Goal: Information Seeking & Learning: Learn about a topic

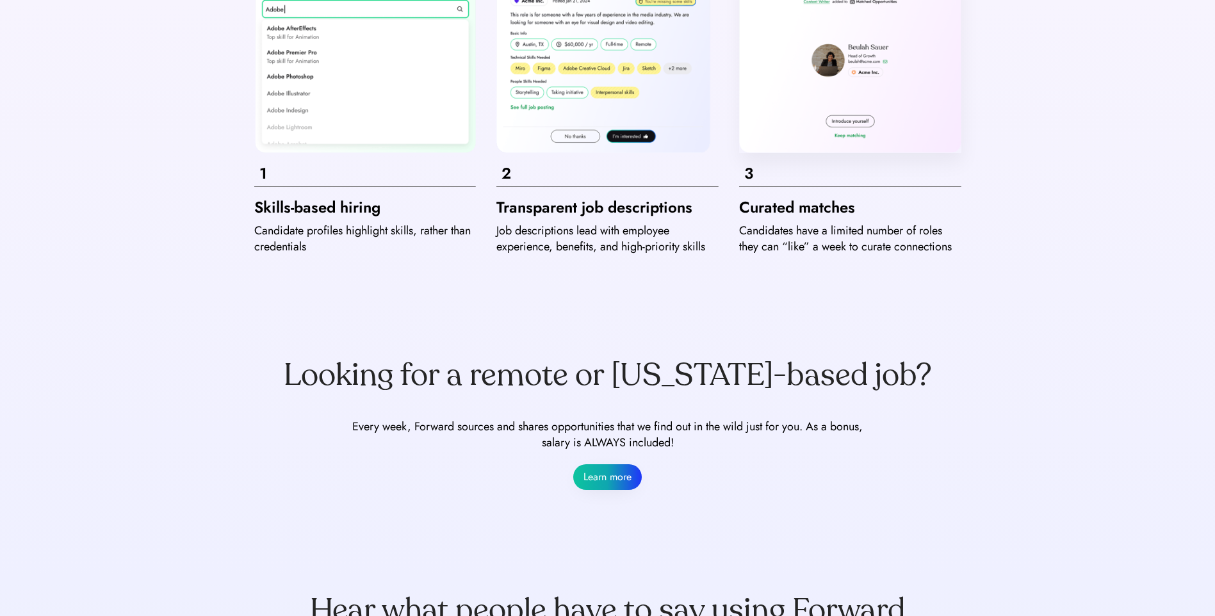
scroll to position [641, 0]
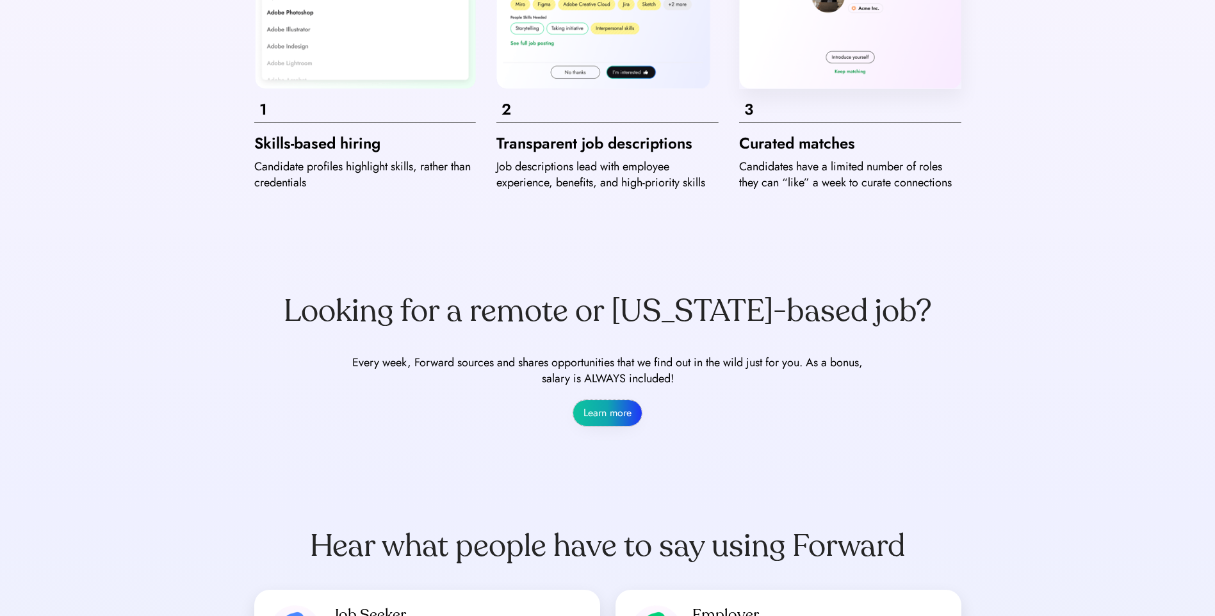
click at [607, 413] on button "Learn more" at bounding box center [607, 413] width 69 height 26
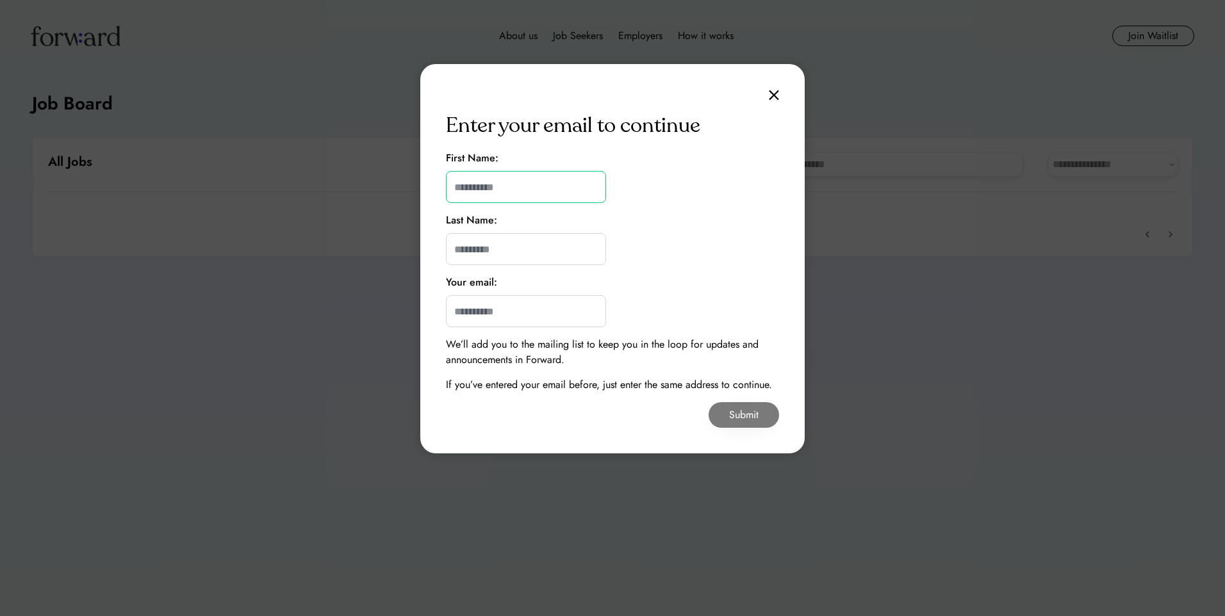
click at [486, 181] on input "input" at bounding box center [526, 187] width 160 height 32
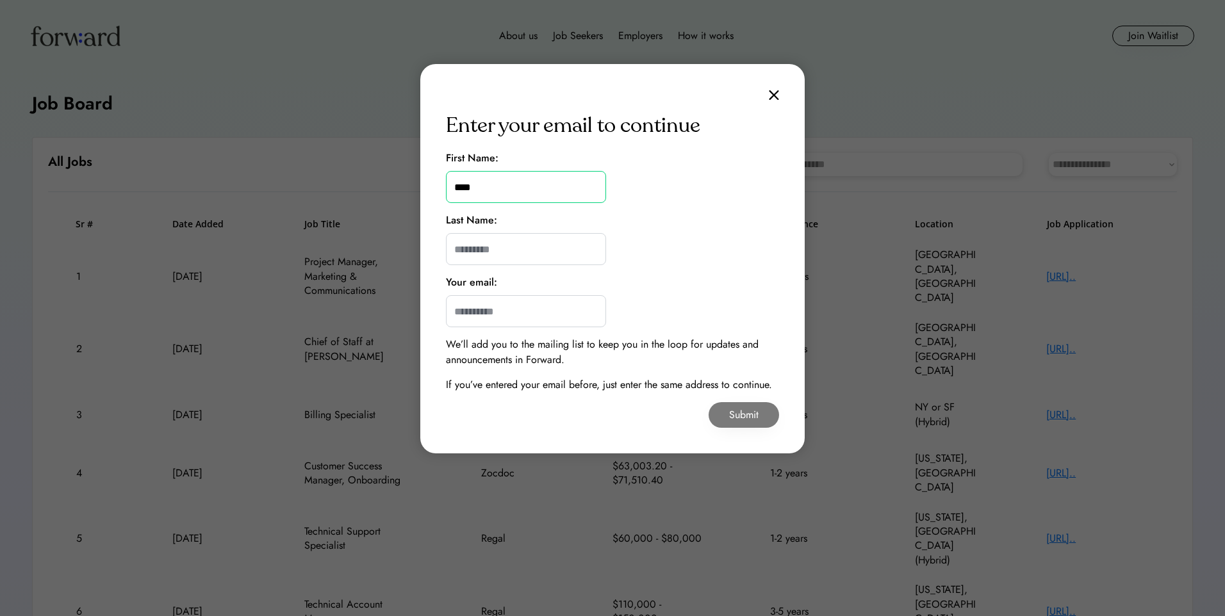
type input "****"
type input "******"
type input "**********"
click at [740, 413] on button "Submit" at bounding box center [744, 415] width 70 height 26
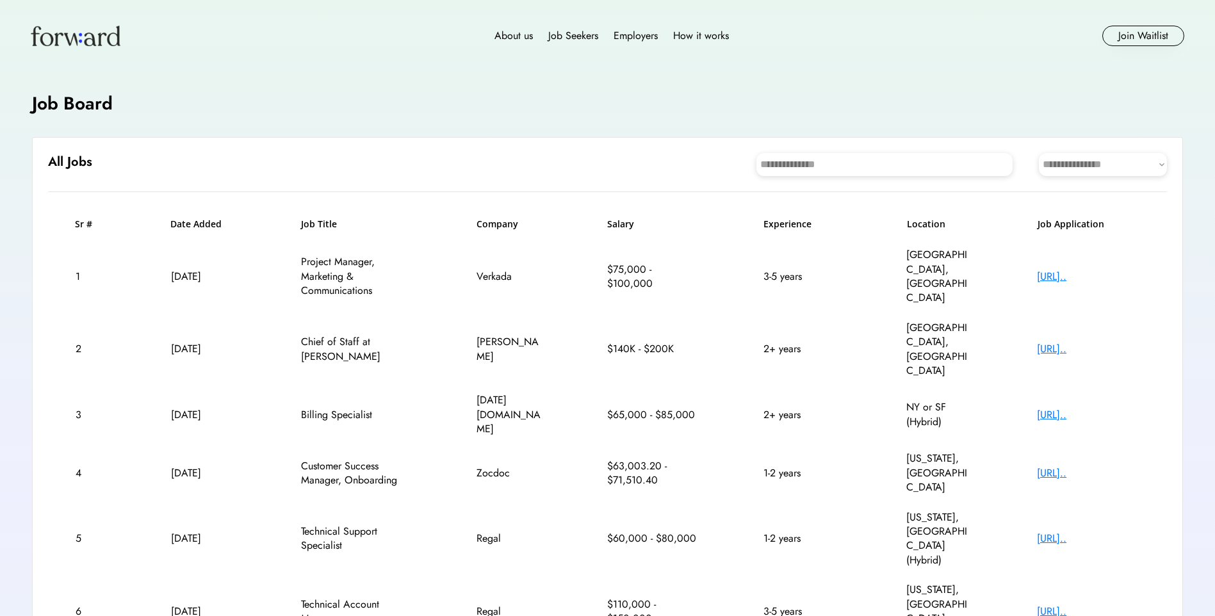
click at [1153, 164] on select "**********" at bounding box center [1103, 164] width 128 height 23
select select "********"
click at [1039, 153] on select "**********" at bounding box center [1103, 164] width 128 height 23
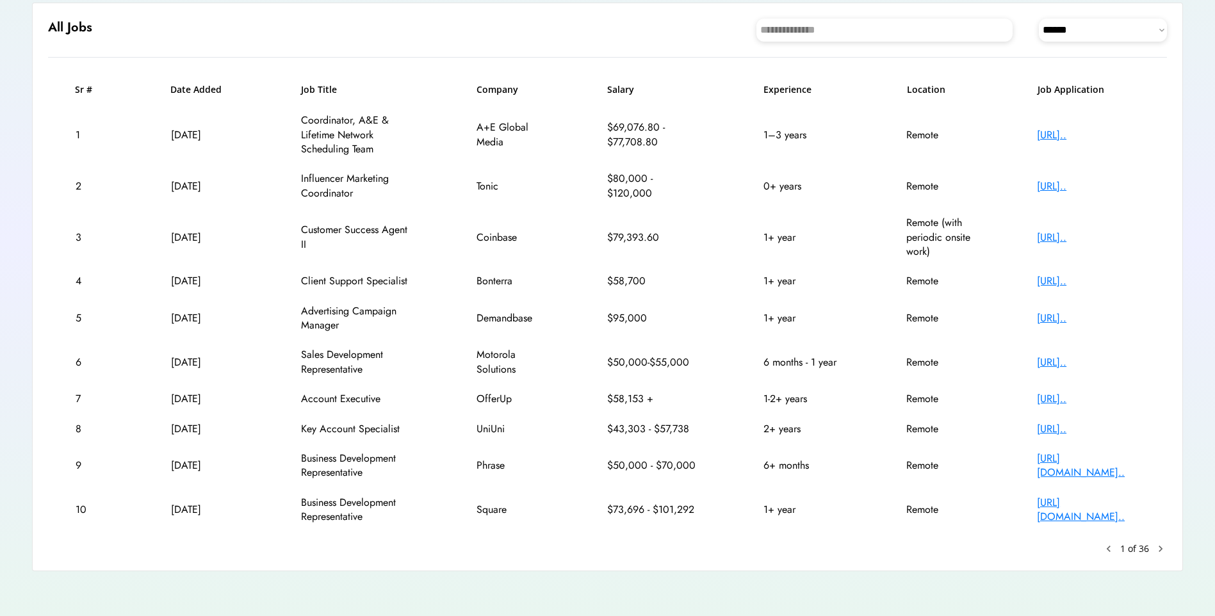
scroll to position [136, 0]
click at [1158, 545] on text "chevron_right" at bounding box center [1160, 547] width 13 height 13
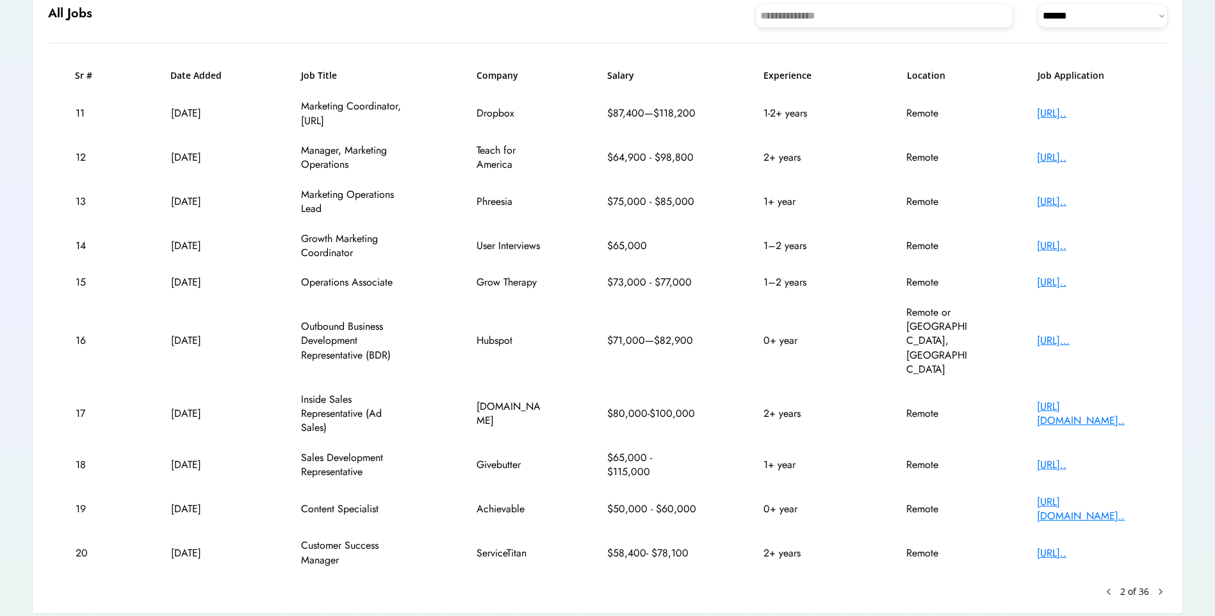
scroll to position [150, 0]
click at [1163, 584] on text "chevron_right" at bounding box center [1160, 590] width 13 height 13
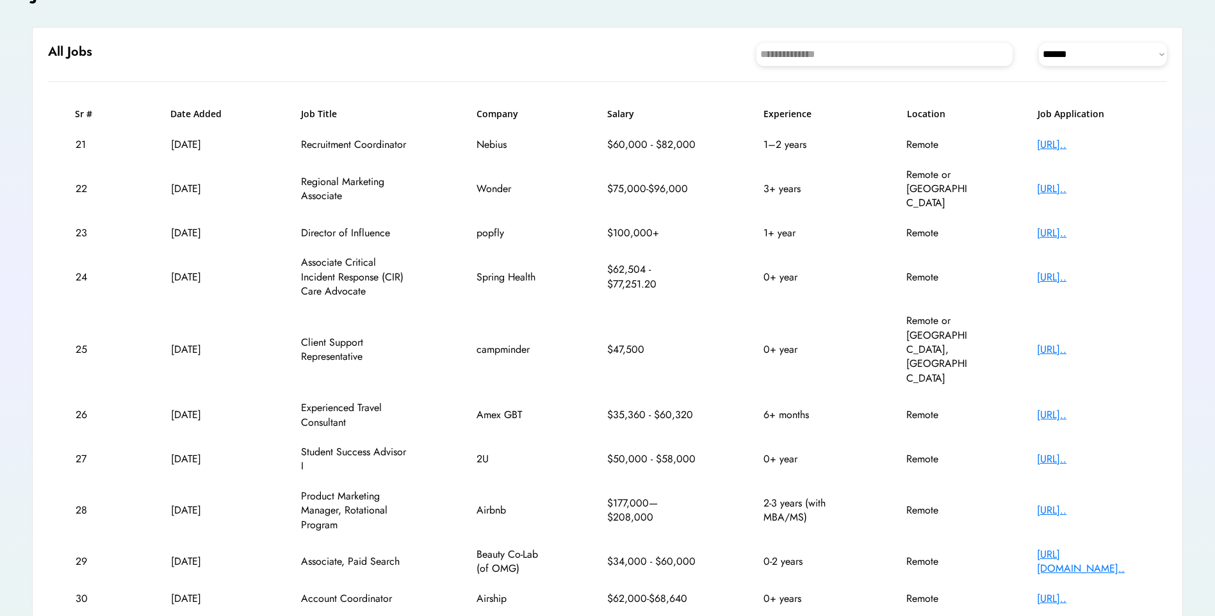
scroll to position [81, 0]
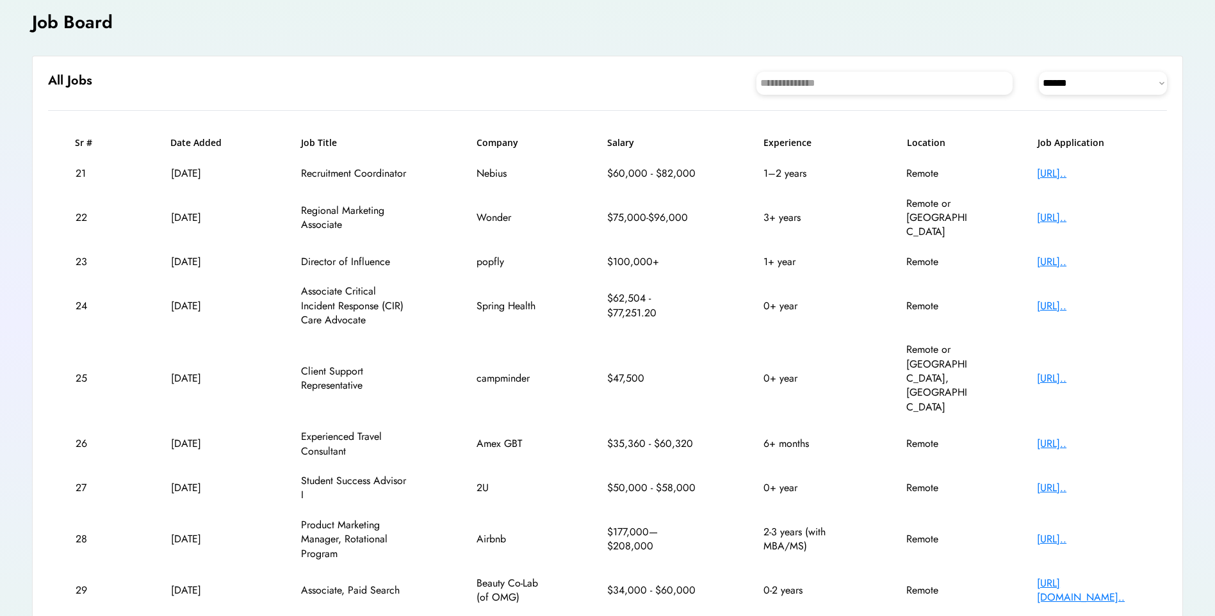
click at [1096, 372] on div "[URL].." at bounding box center [1088, 379] width 102 height 14
click at [1052, 372] on div "[URL].." at bounding box center [1088, 379] width 102 height 14
click at [1057, 437] on div "[URL].." at bounding box center [1088, 444] width 102 height 14
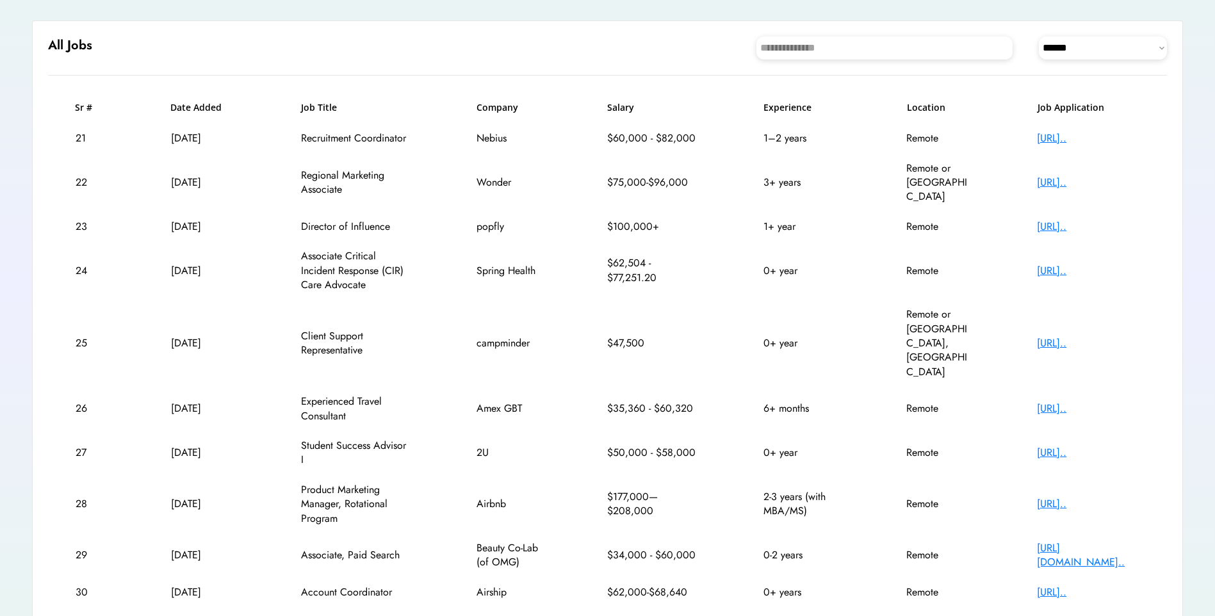
scroll to position [136, 0]
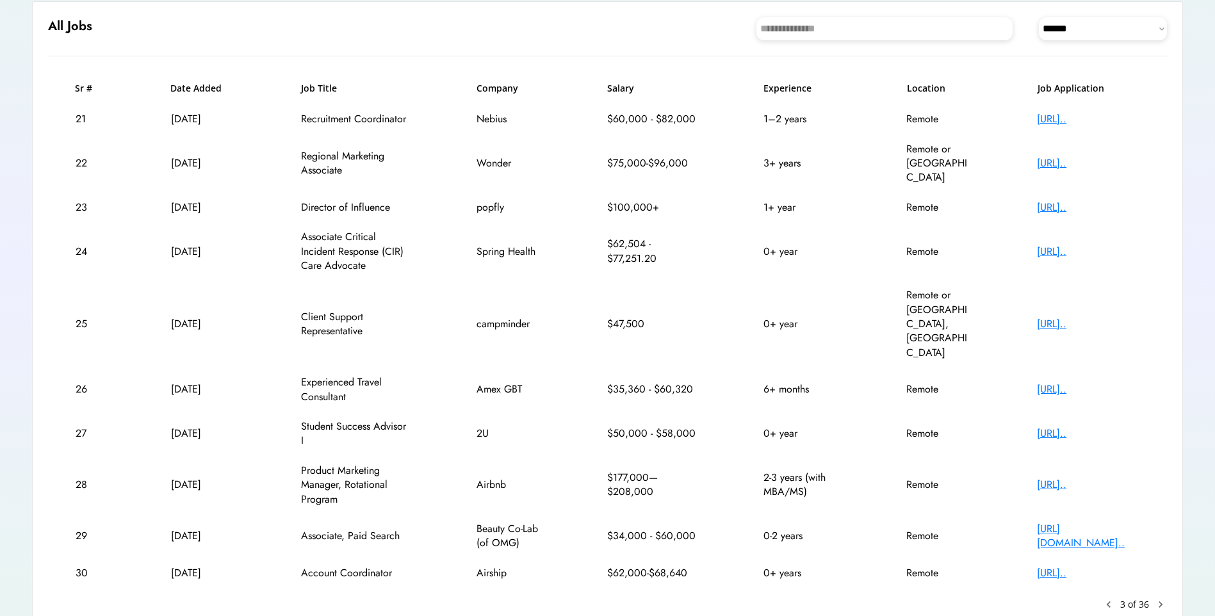
click at [1069, 522] on div "[URL][DOMAIN_NAME].." at bounding box center [1088, 536] width 102 height 29
click at [1161, 598] on text "chevron_right" at bounding box center [1160, 604] width 13 height 13
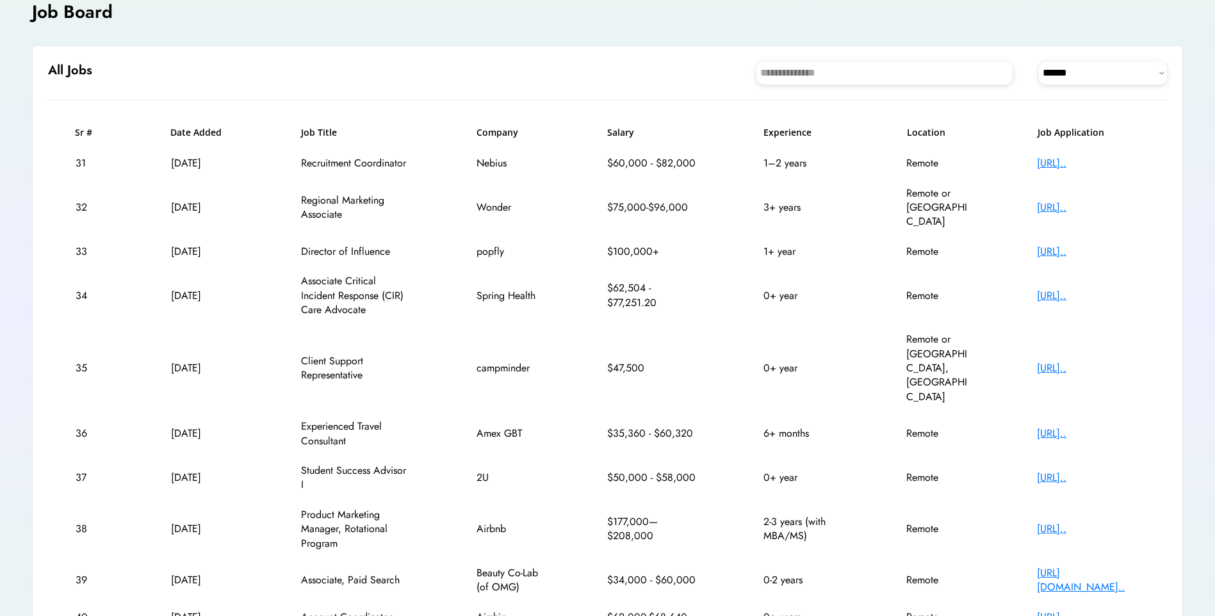
scroll to position [81, 0]
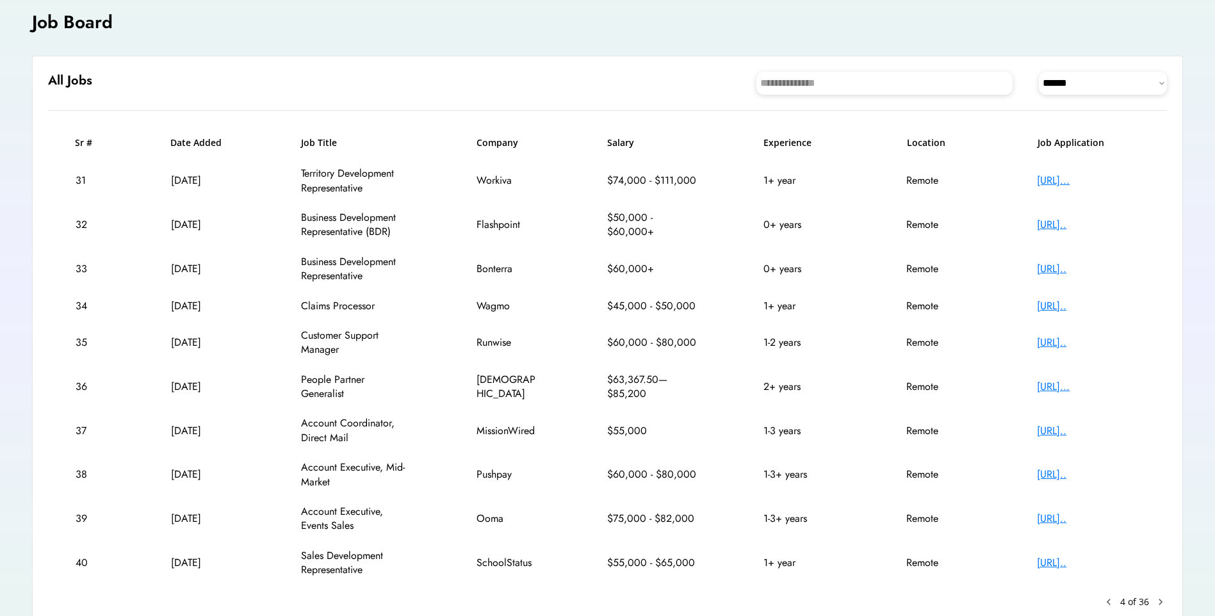
click at [1068, 306] on div "[URL].." at bounding box center [1088, 306] width 102 height 14
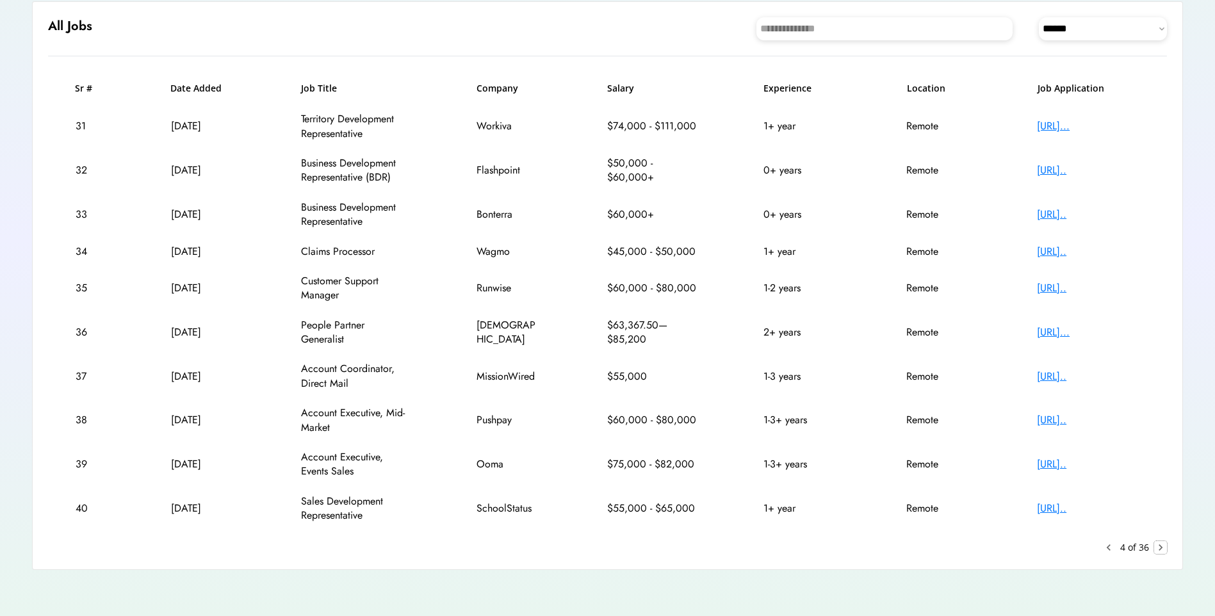
click at [1160, 549] on text "chevron_right" at bounding box center [1160, 547] width 13 height 13
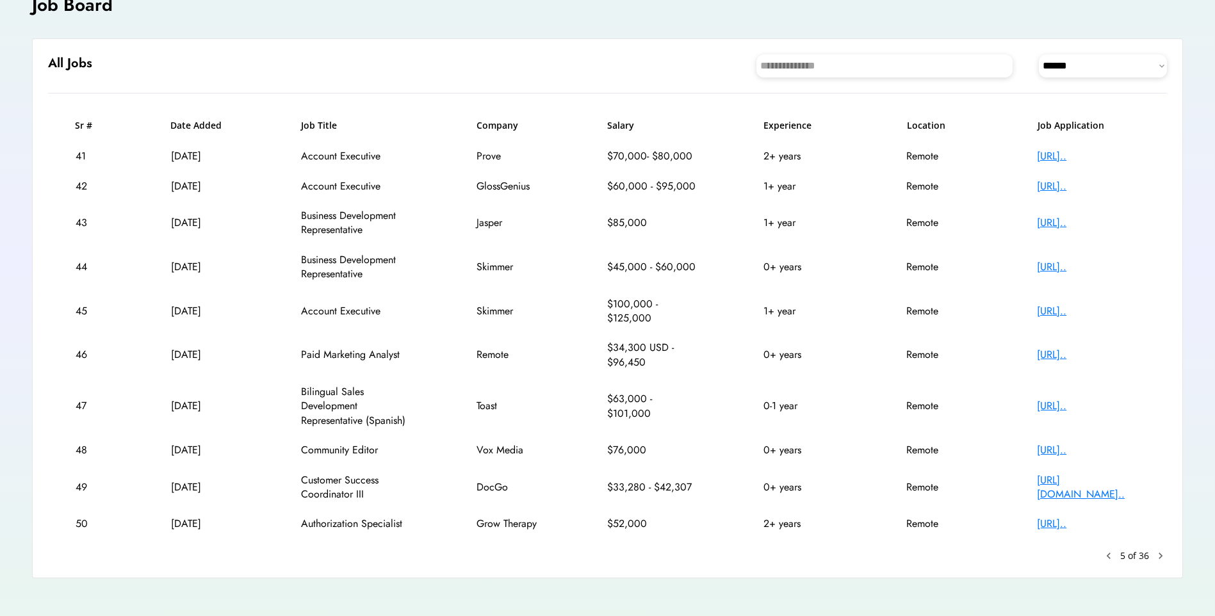
scroll to position [107, 0]
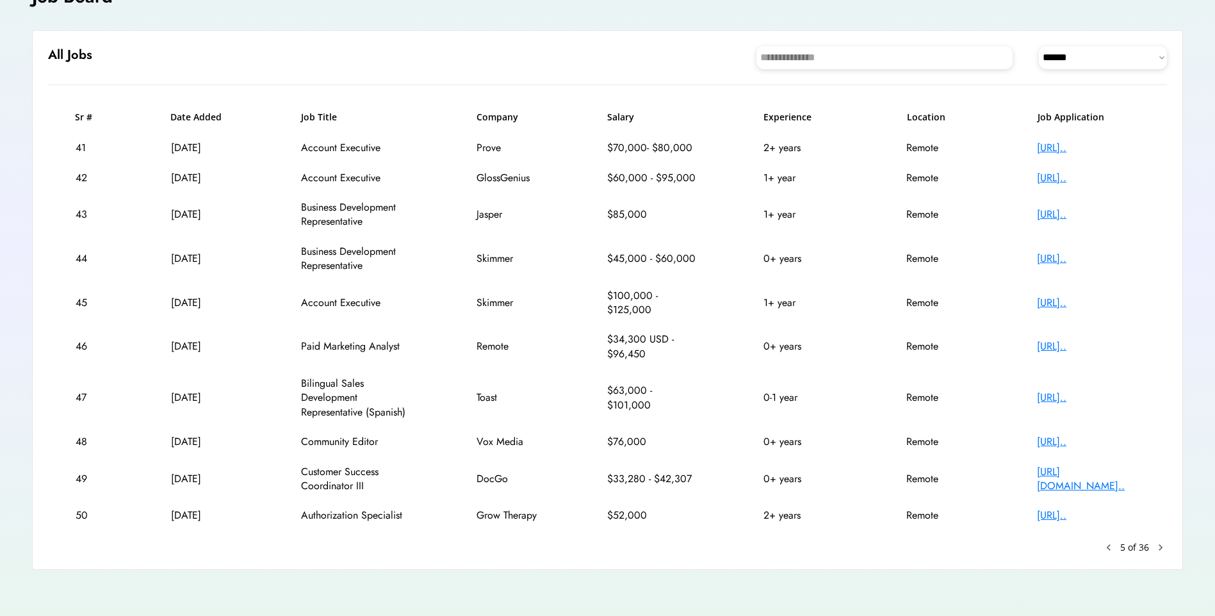
click at [1066, 514] on div "[URL].." at bounding box center [1088, 516] width 102 height 14
click at [1160, 548] on text "chevron_right" at bounding box center [1160, 547] width 13 height 13
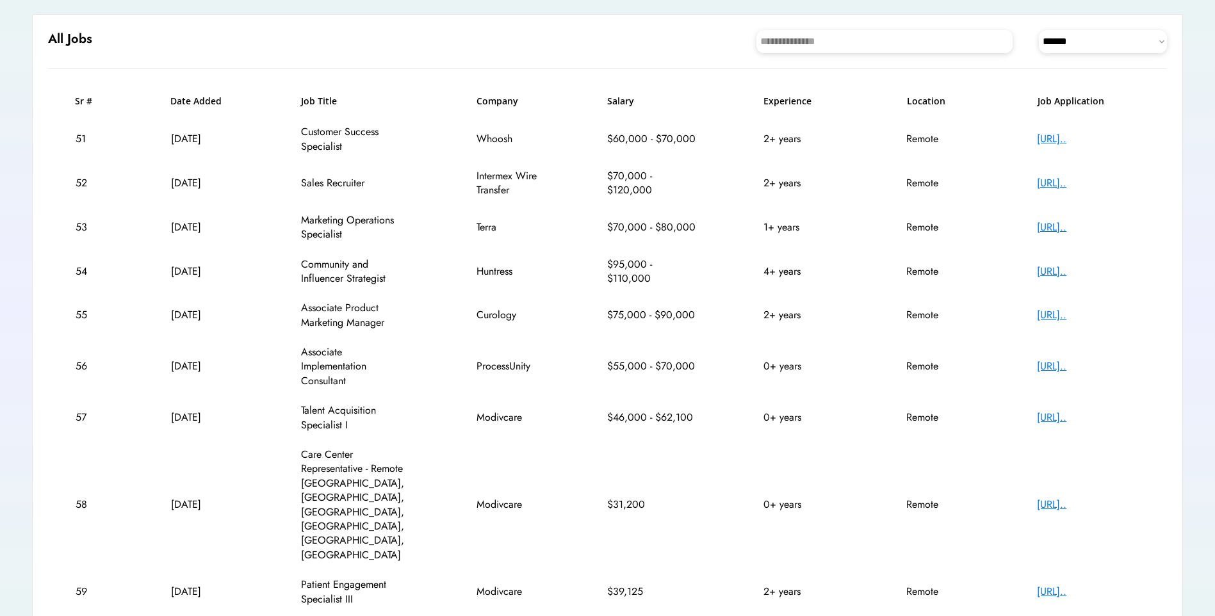
scroll to position [145, 0]
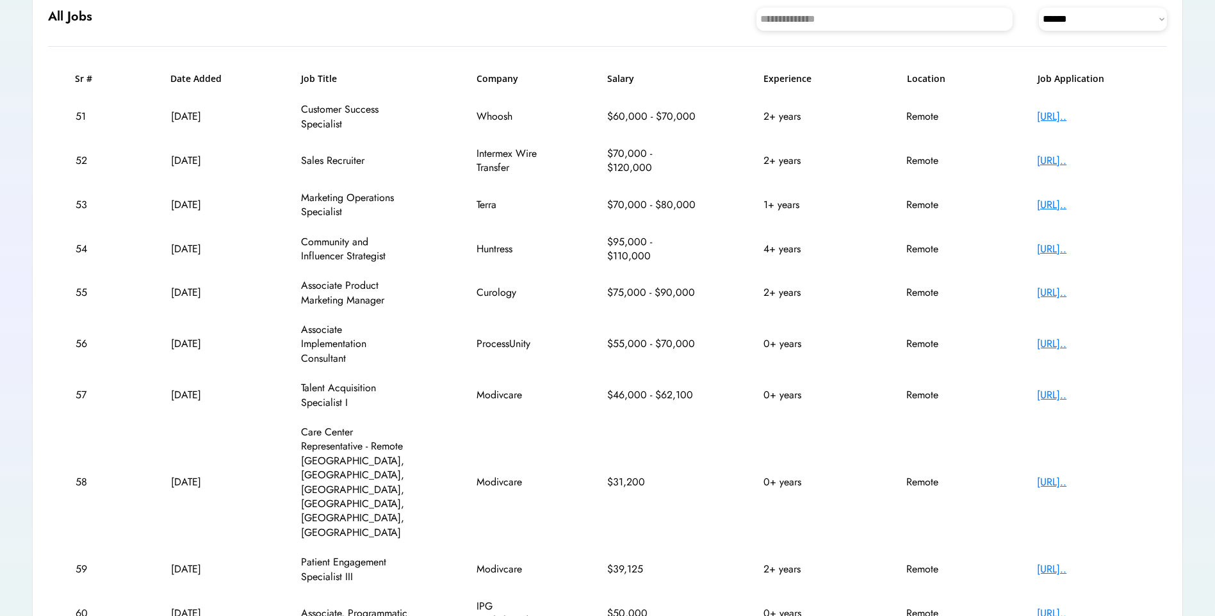
click at [1097, 475] on div "[URL].." at bounding box center [1088, 482] width 102 height 14
click at [1055, 562] on div "[URL].." at bounding box center [1088, 569] width 102 height 14
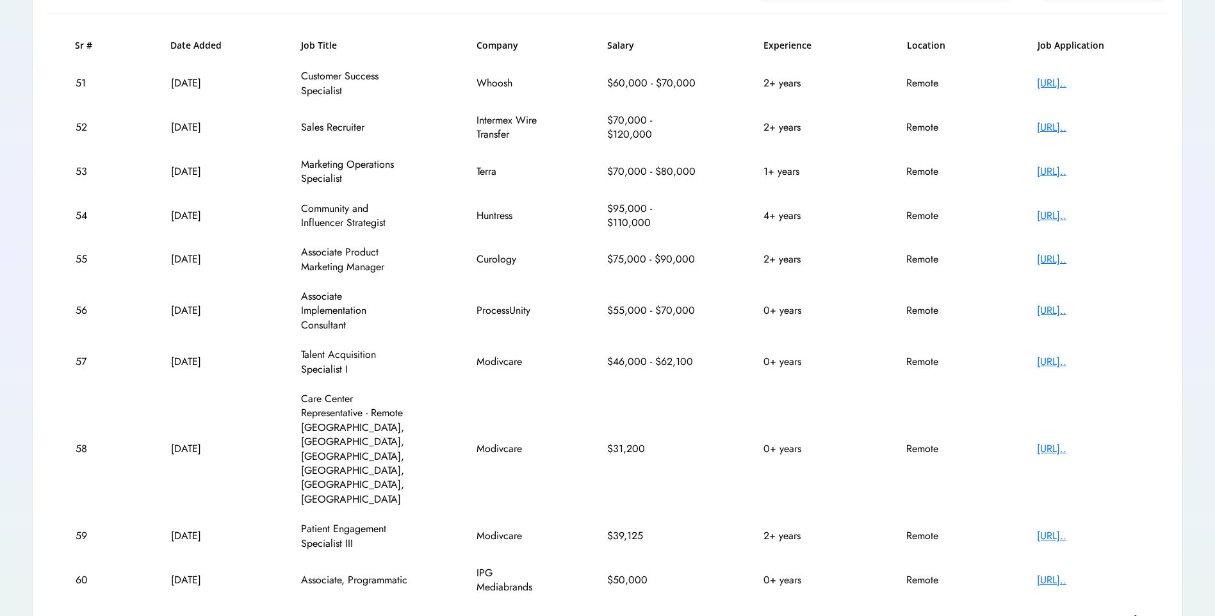
click at [1158, 613] on text "chevron_right" at bounding box center [1160, 619] width 13 height 13
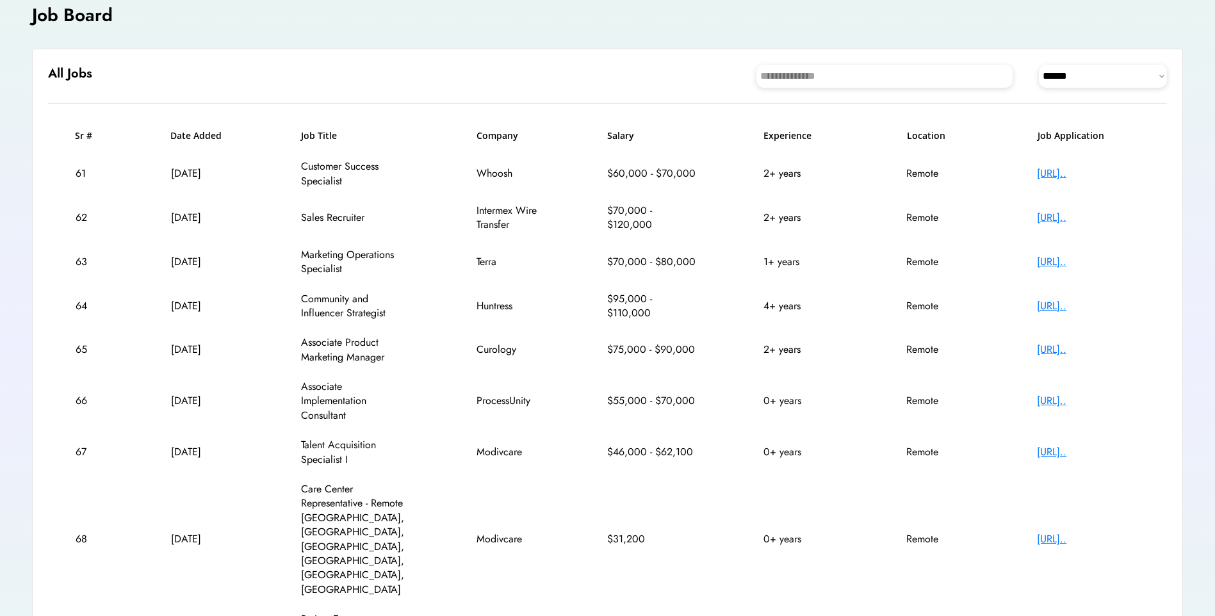
scroll to position [81, 0]
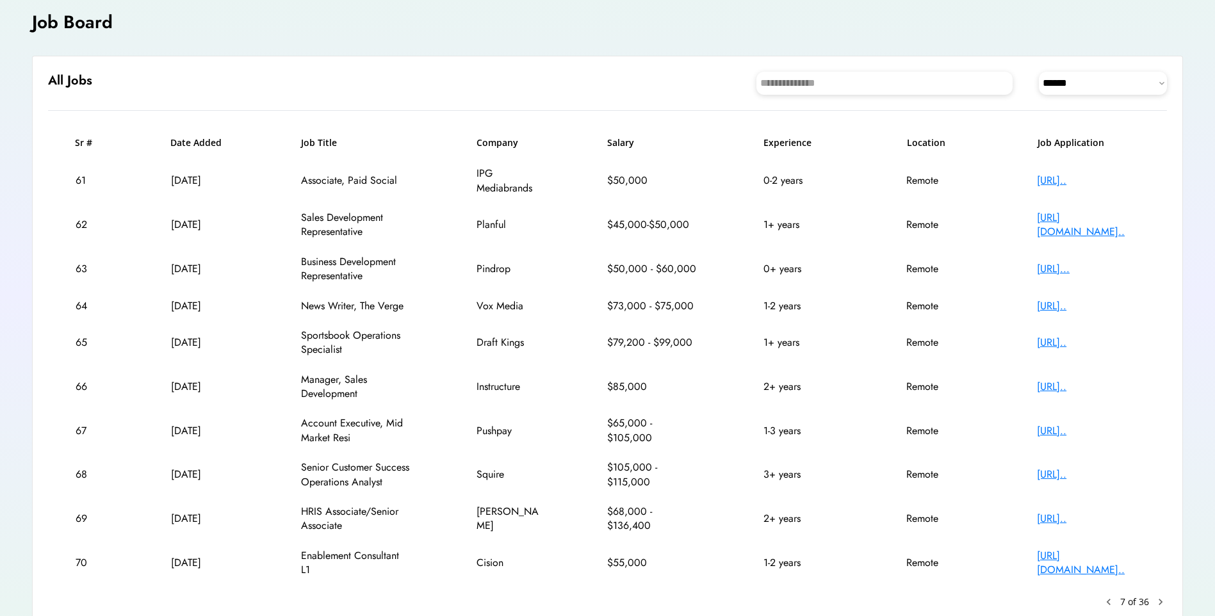
click at [1055, 181] on div "[URL].." at bounding box center [1088, 181] width 102 height 14
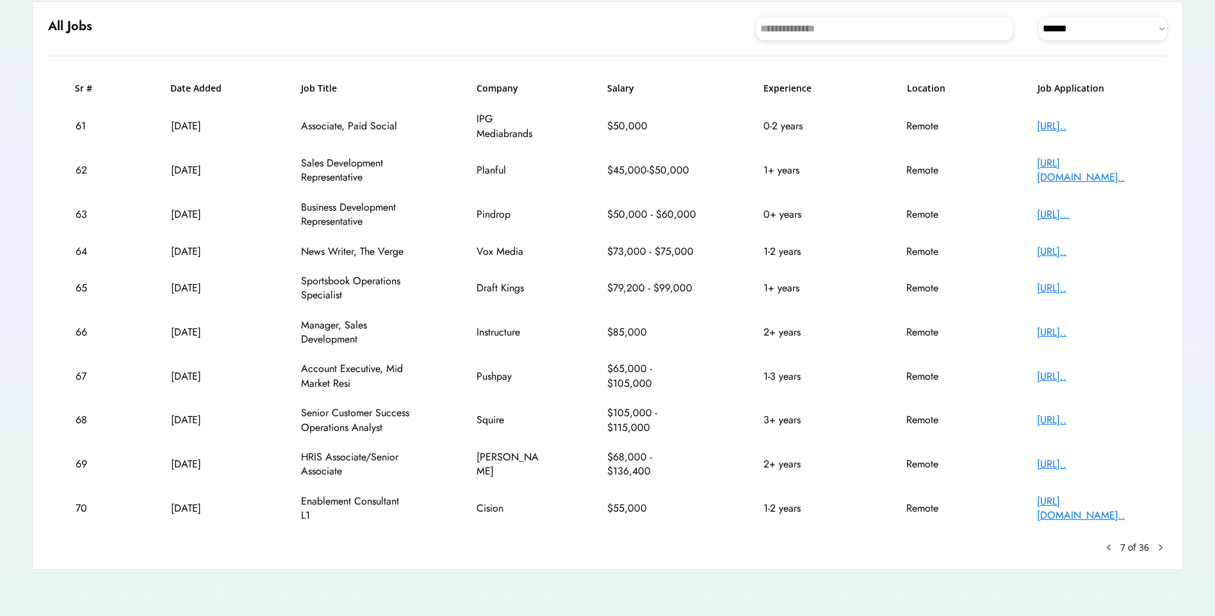
click at [1162, 552] on text "chevron_right" at bounding box center [1160, 547] width 13 height 13
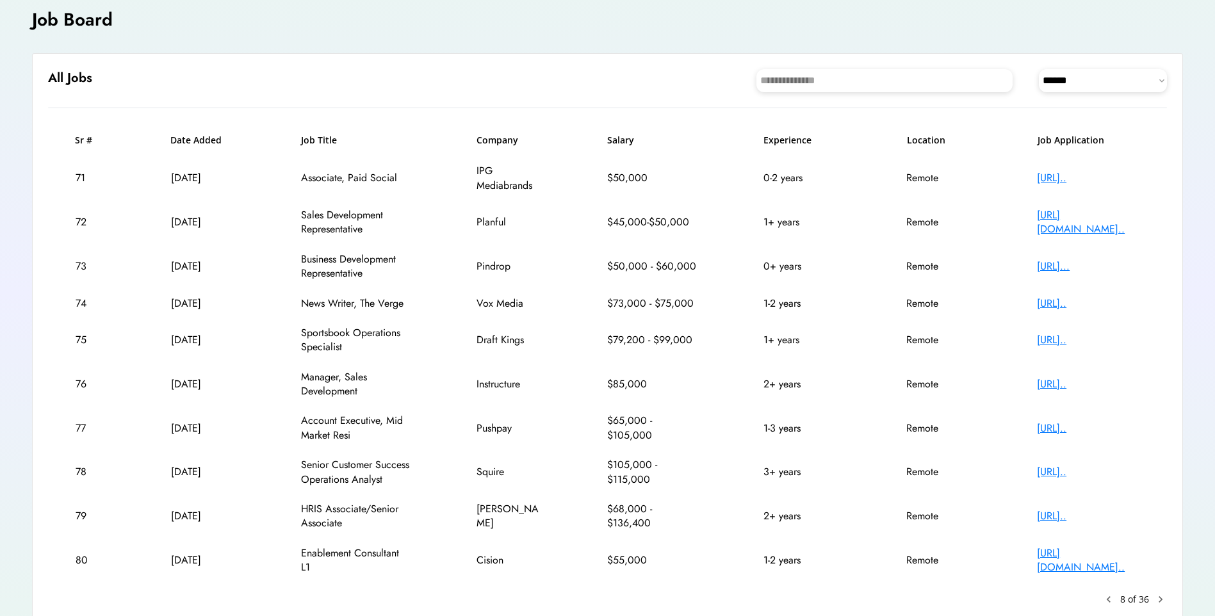
scroll to position [81, 0]
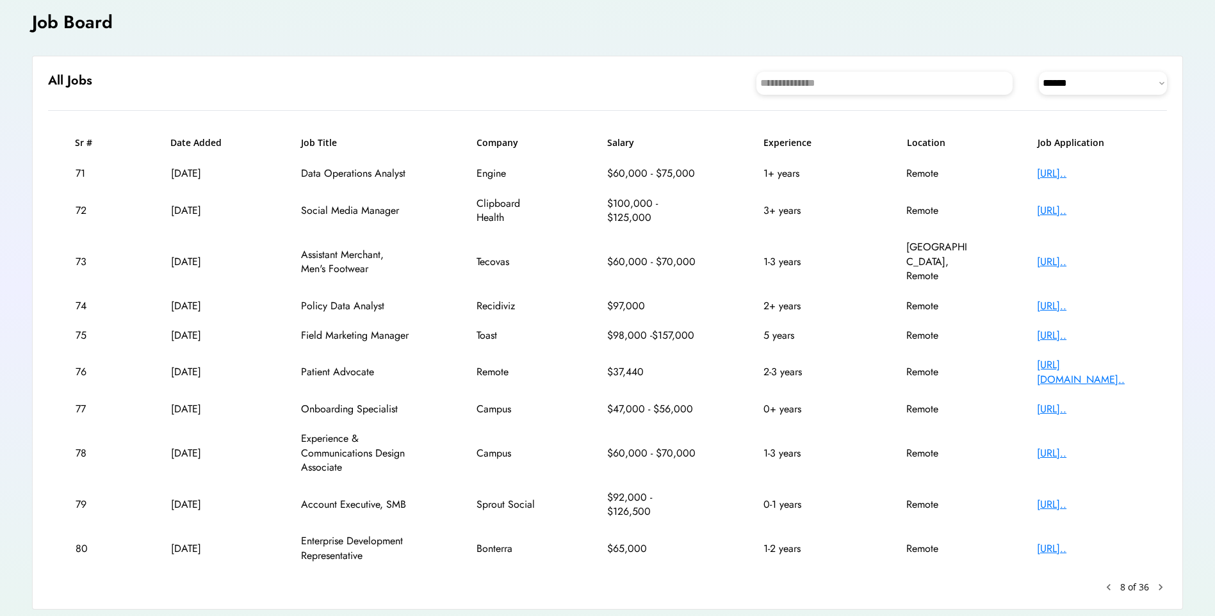
click at [1161, 581] on text "chevron_right" at bounding box center [1160, 587] width 13 height 13
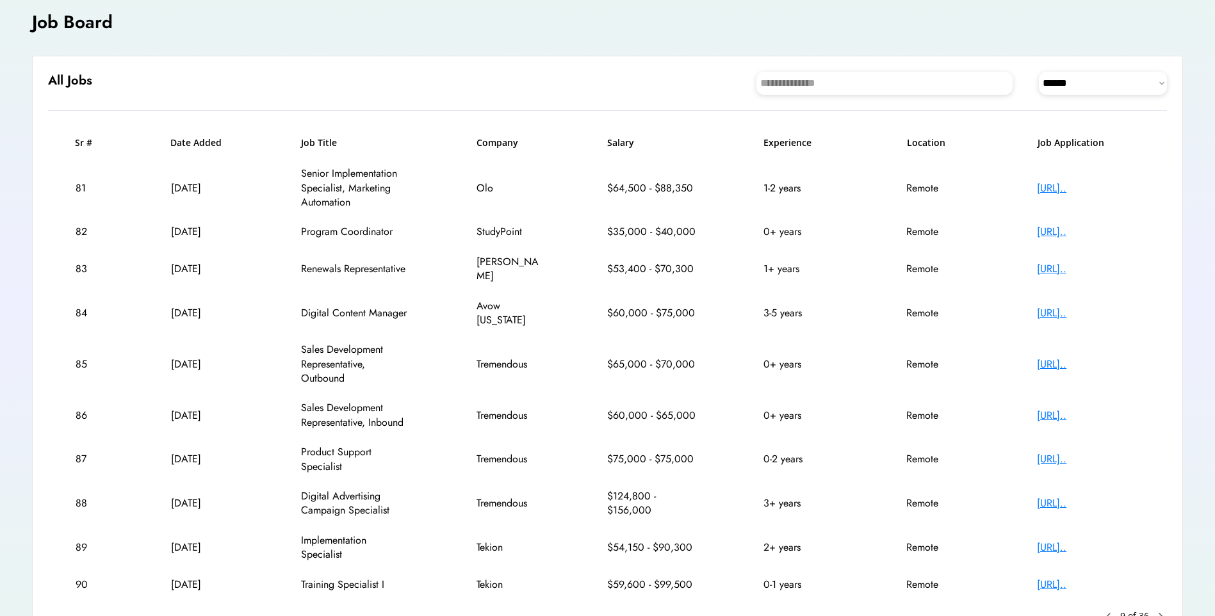
click at [1079, 230] on div "[URL].." at bounding box center [1088, 232] width 102 height 14
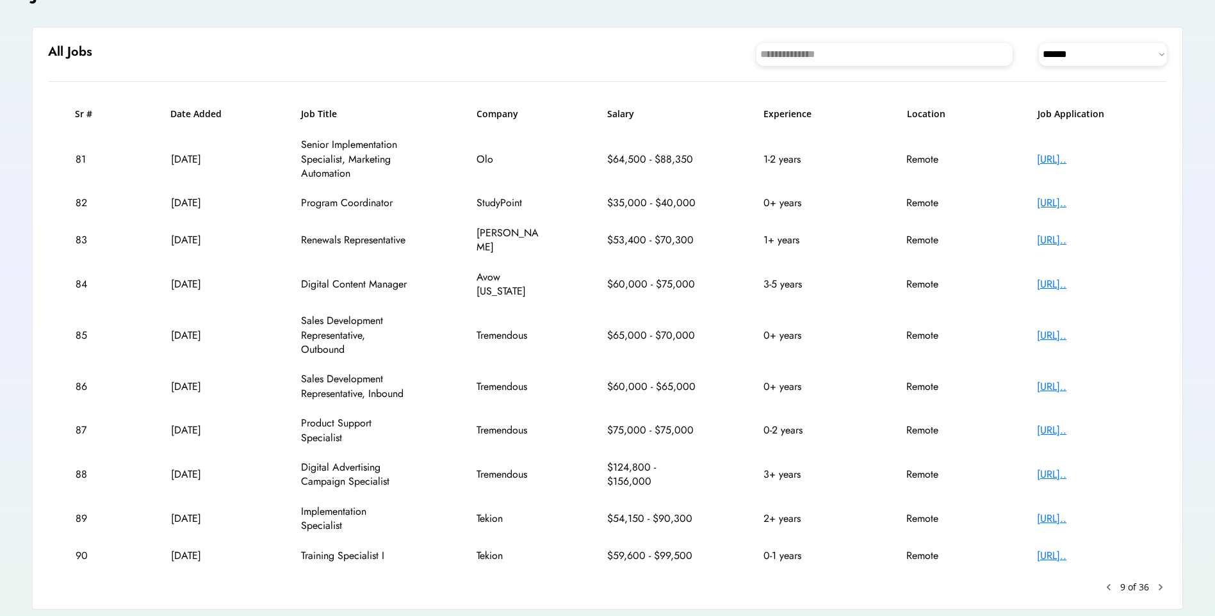
scroll to position [136, 0]
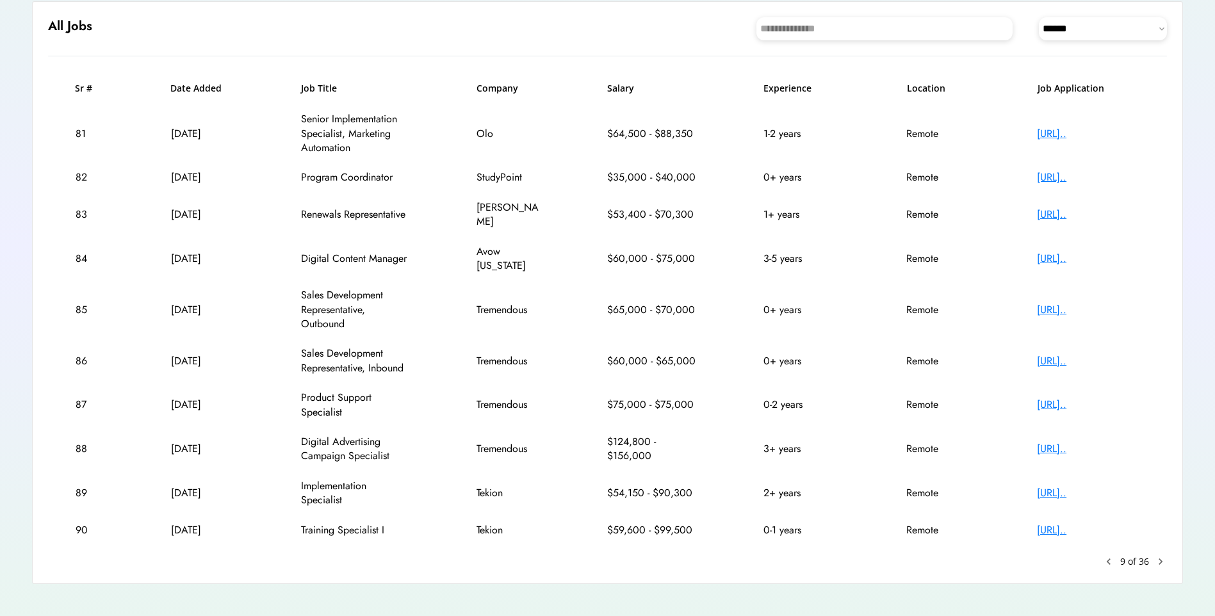
click at [1161, 555] on text "chevron_right" at bounding box center [1160, 561] width 13 height 13
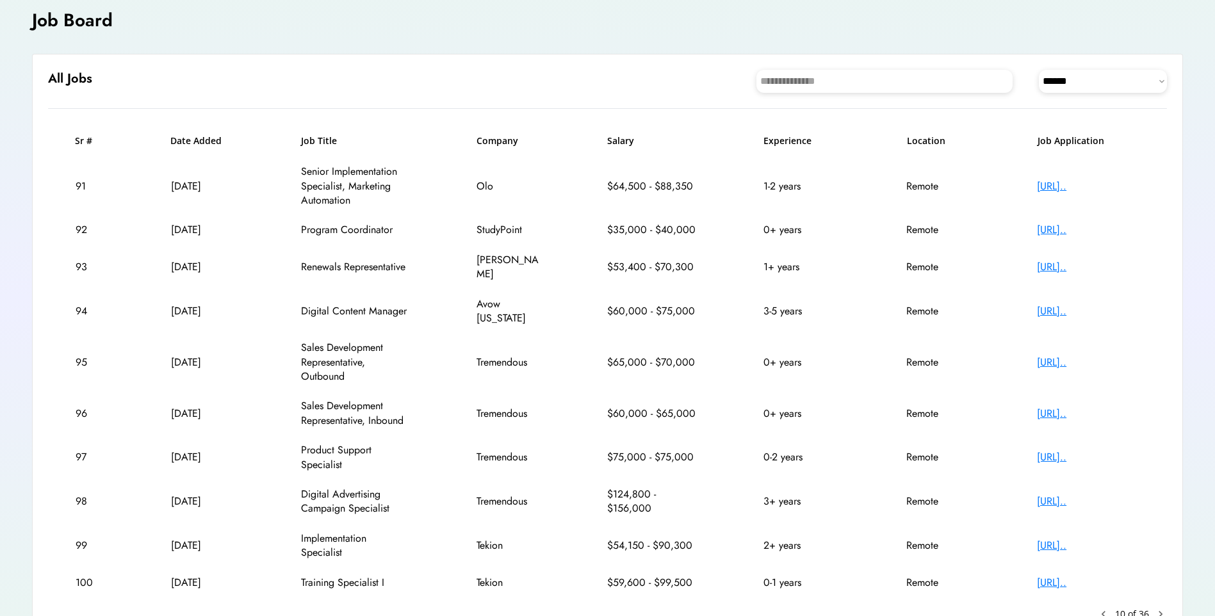
scroll to position [81, 0]
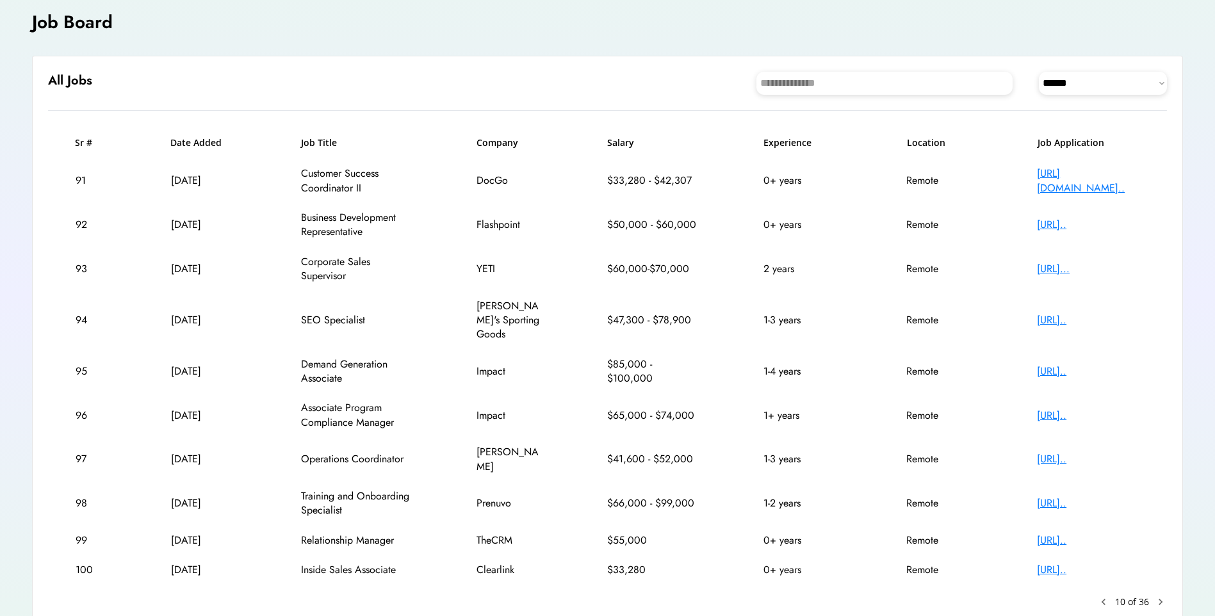
click at [1067, 172] on div "[URL][DOMAIN_NAME].." at bounding box center [1088, 181] width 102 height 29
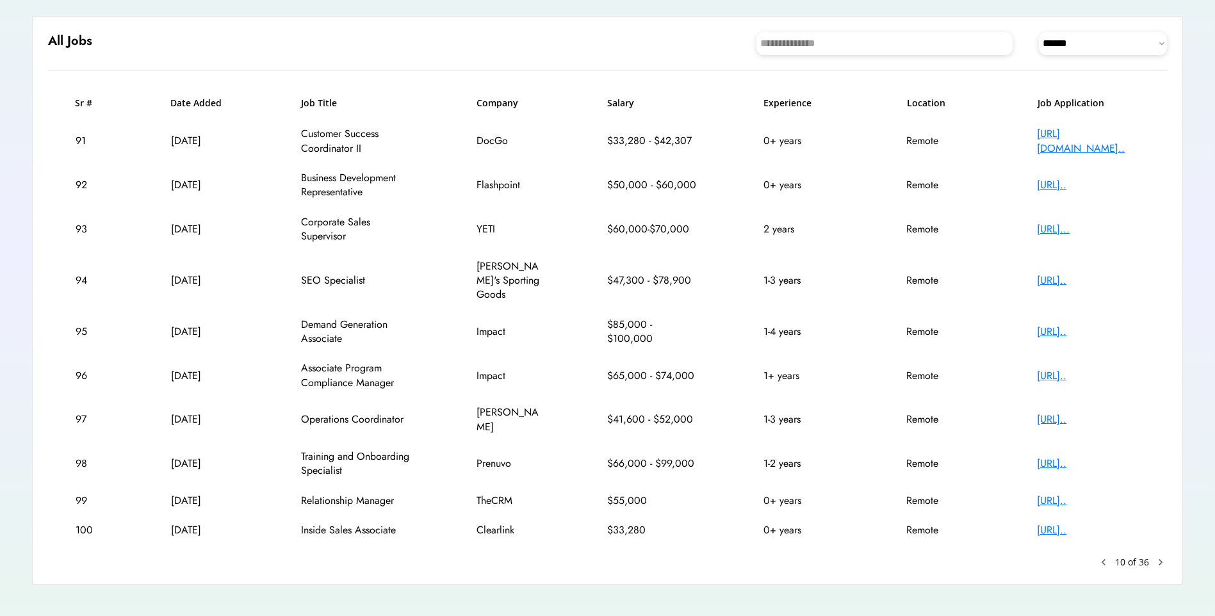
drag, startPoint x: 1053, startPoint y: 550, endPoint x: 1079, endPoint y: 557, distance: 27.2
click at [1079, 557] on div "**********" at bounding box center [607, 300] width 1151 height 569
drag, startPoint x: 1079, startPoint y: 557, endPoint x: 1152, endPoint y: 569, distance: 74.7
click at [1152, 569] on div "**********" at bounding box center [607, 300] width 1151 height 569
click at [1158, 556] on text "chevron_right" at bounding box center [1160, 562] width 13 height 13
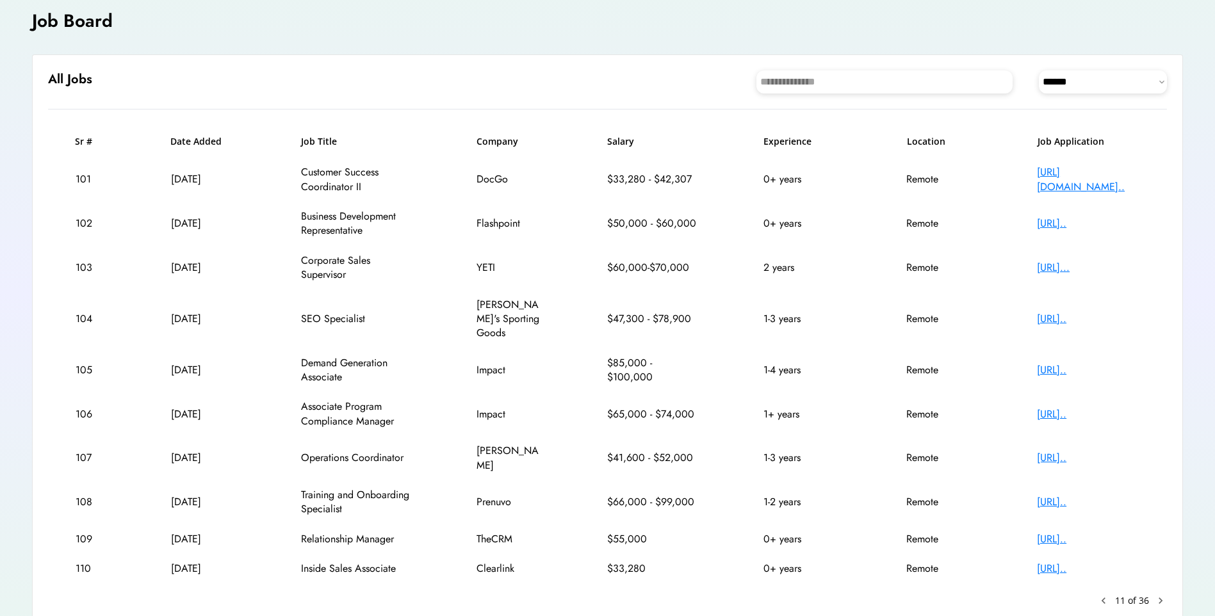
scroll to position [81, 0]
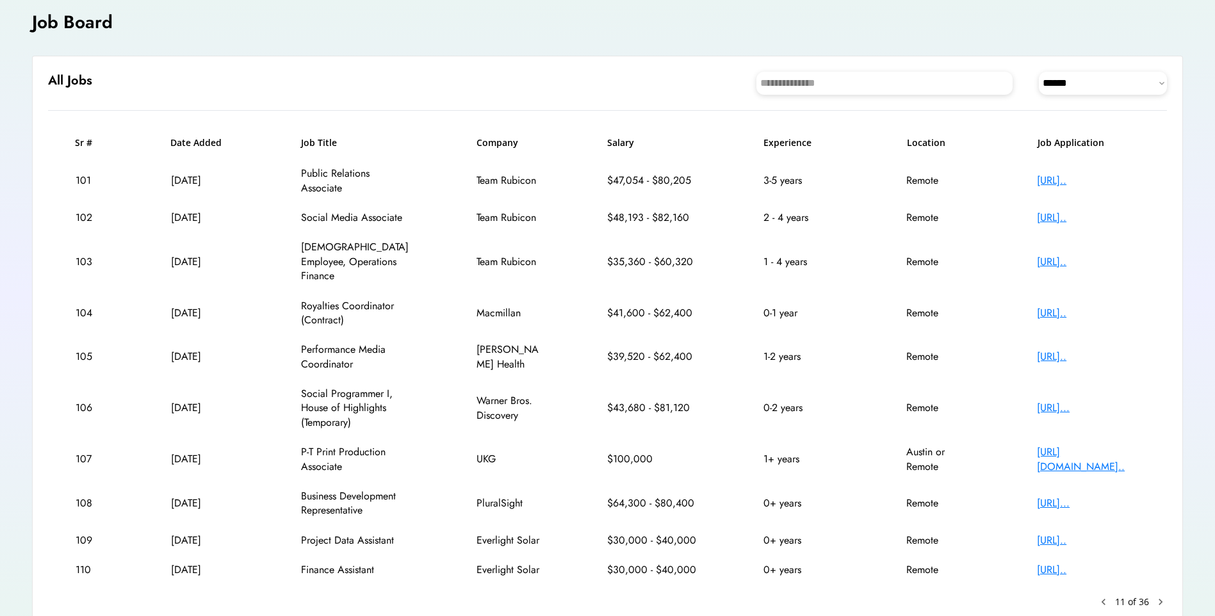
click at [1071, 401] on div "[URL]..." at bounding box center [1088, 408] width 102 height 14
click at [1056, 445] on div "[URL][DOMAIN_NAME].." at bounding box center [1088, 459] width 102 height 29
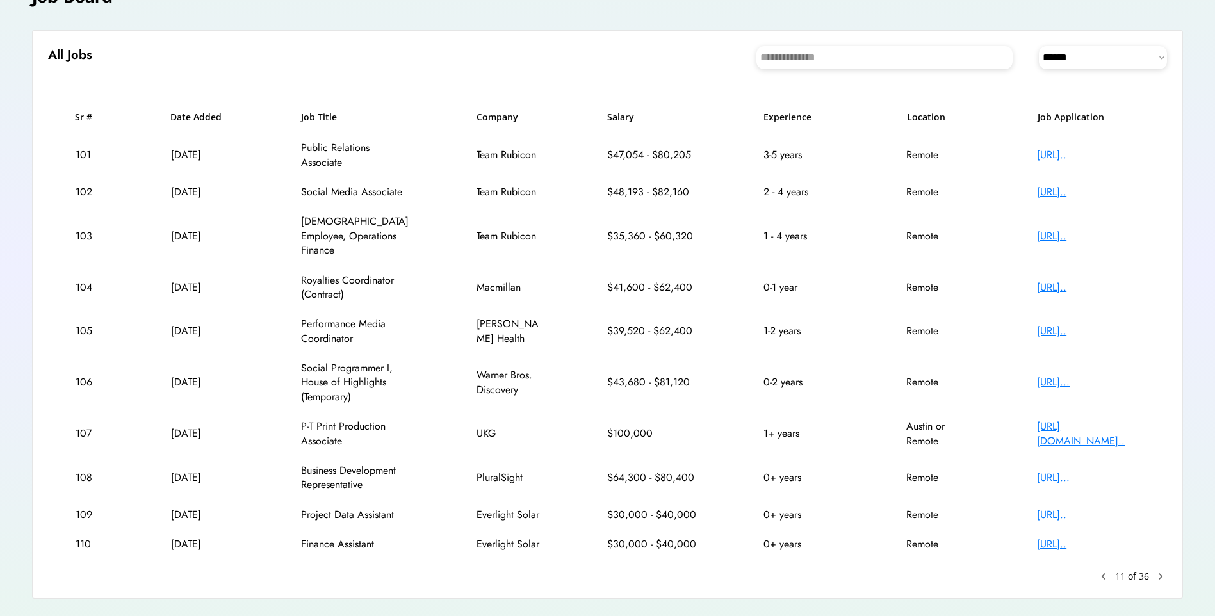
scroll to position [121, 0]
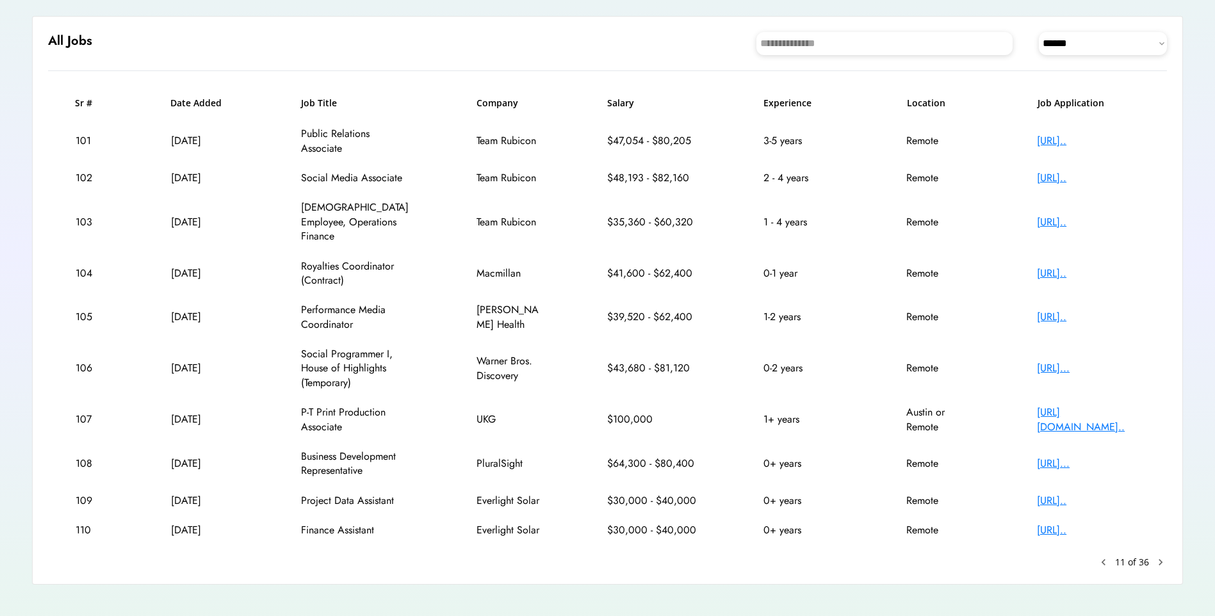
click at [1161, 556] on text "chevron_right" at bounding box center [1160, 562] width 13 height 13
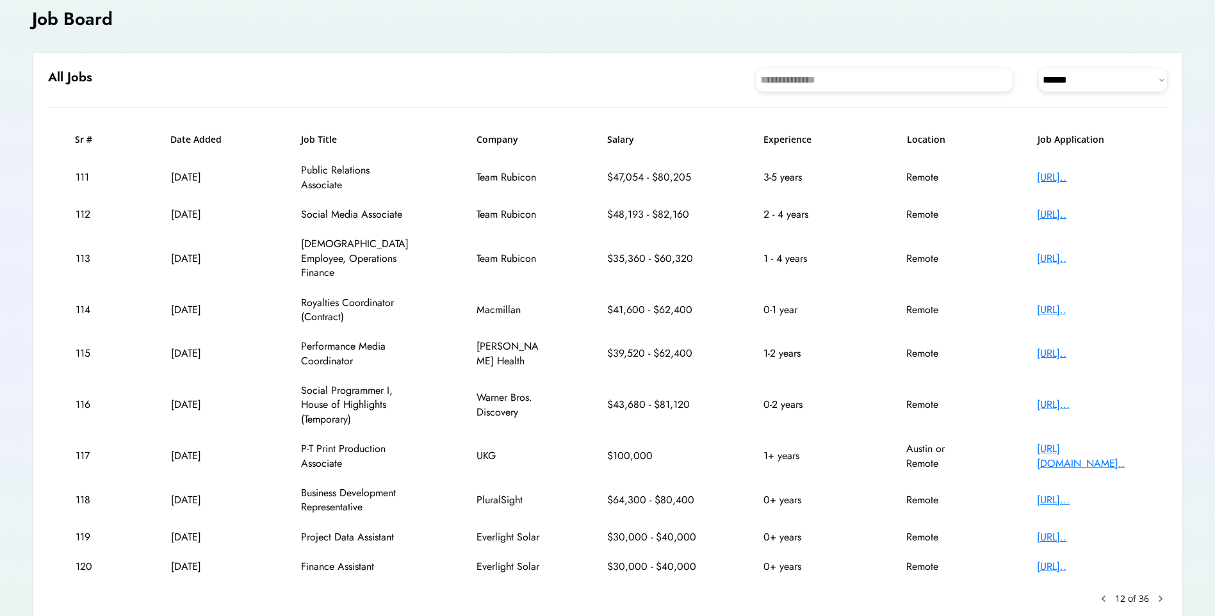
scroll to position [81, 0]
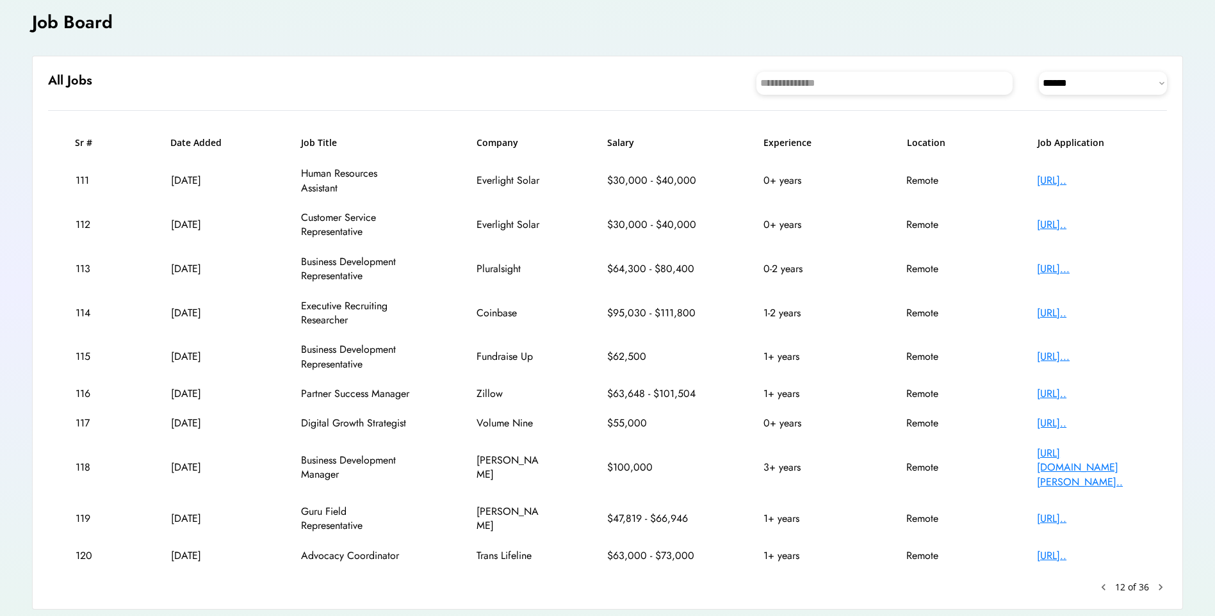
drag, startPoint x: 665, startPoint y: 483, endPoint x: 664, endPoint y: 491, distance: 8.4
click at [664, 491] on div "118 [DATE] Business Development Manager [PERSON_NAME] $100,000 3+ years Remote …" at bounding box center [607, 468] width 1119 height 58
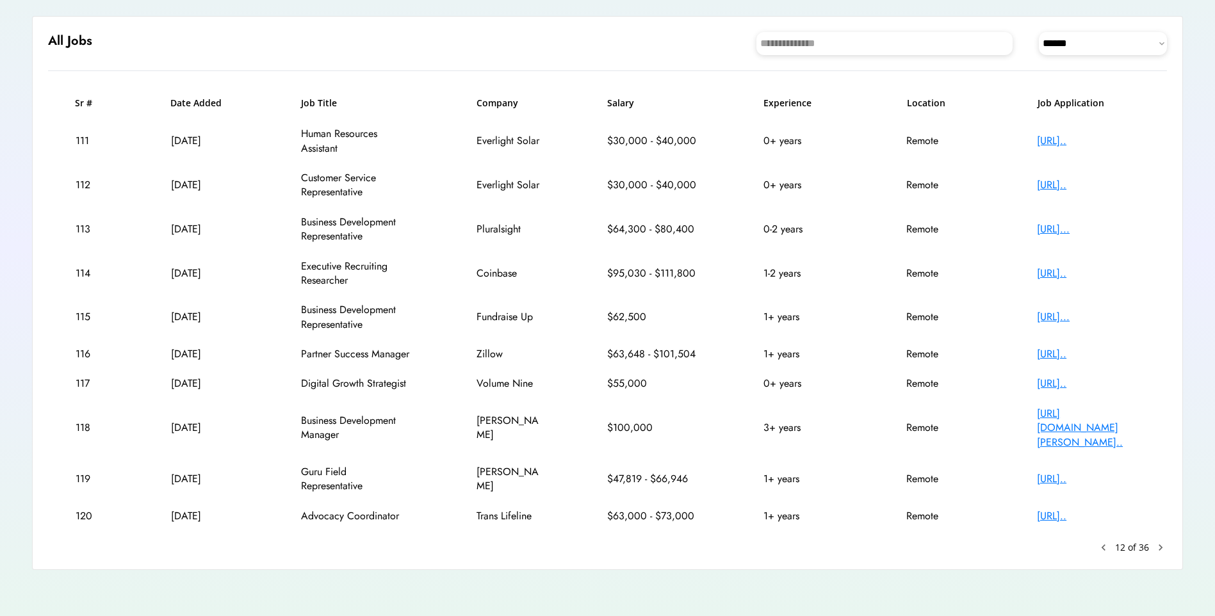
click at [1165, 546] on text "chevron_right" at bounding box center [1160, 547] width 13 height 13
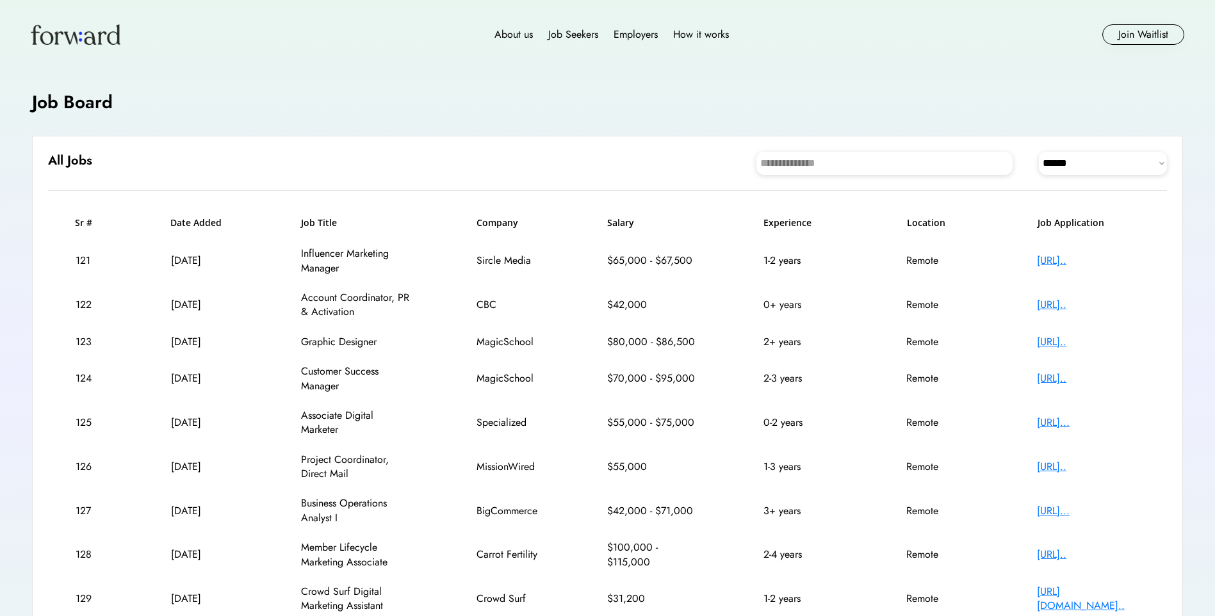
scroll to position [0, 0]
